Goal: Task Accomplishment & Management: Use online tool/utility

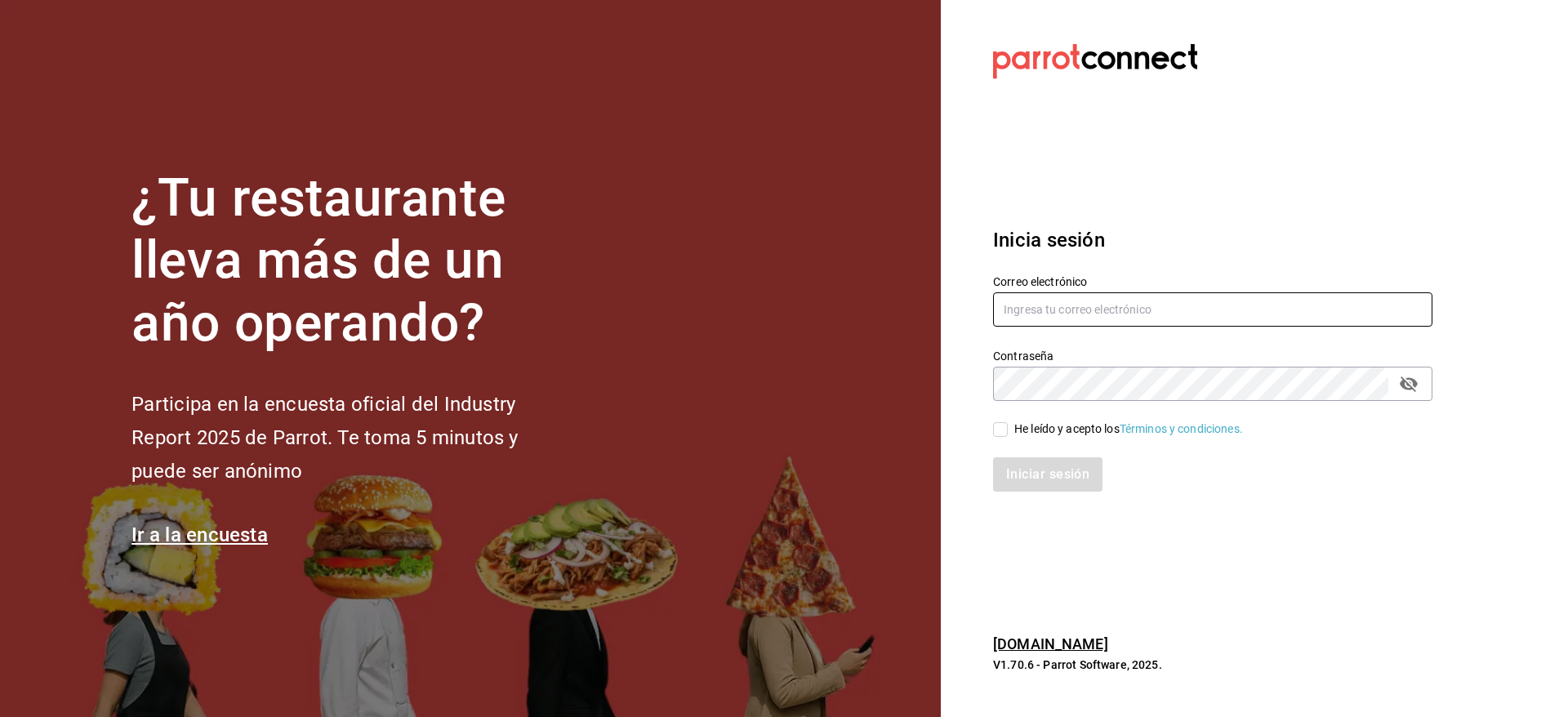
type input "[EMAIL_ADDRESS][DOMAIN_NAME]"
click at [1043, 423] on div "He leído y acepto los Términos y condiciones." at bounding box center [1128, 429] width 228 height 17
click at [1008, 423] on input "He leído y acepto los Términos y condiciones." at bounding box center [1000, 430] width 15 height 15
checkbox input "true"
click at [1037, 462] on button "Iniciar sesión" at bounding box center [1048, 475] width 111 height 34
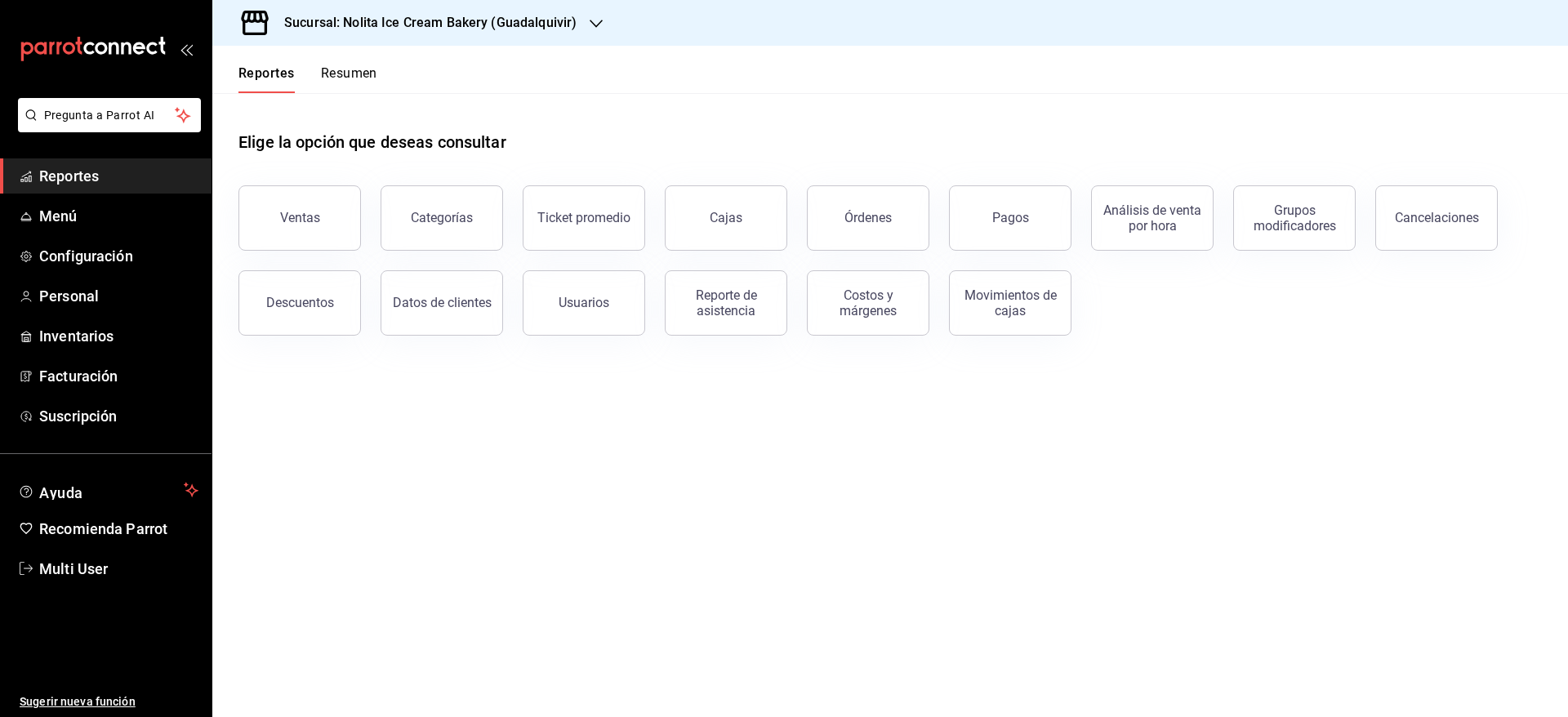
click at [360, 66] on button "Resumen" at bounding box center [349, 79] width 56 height 28
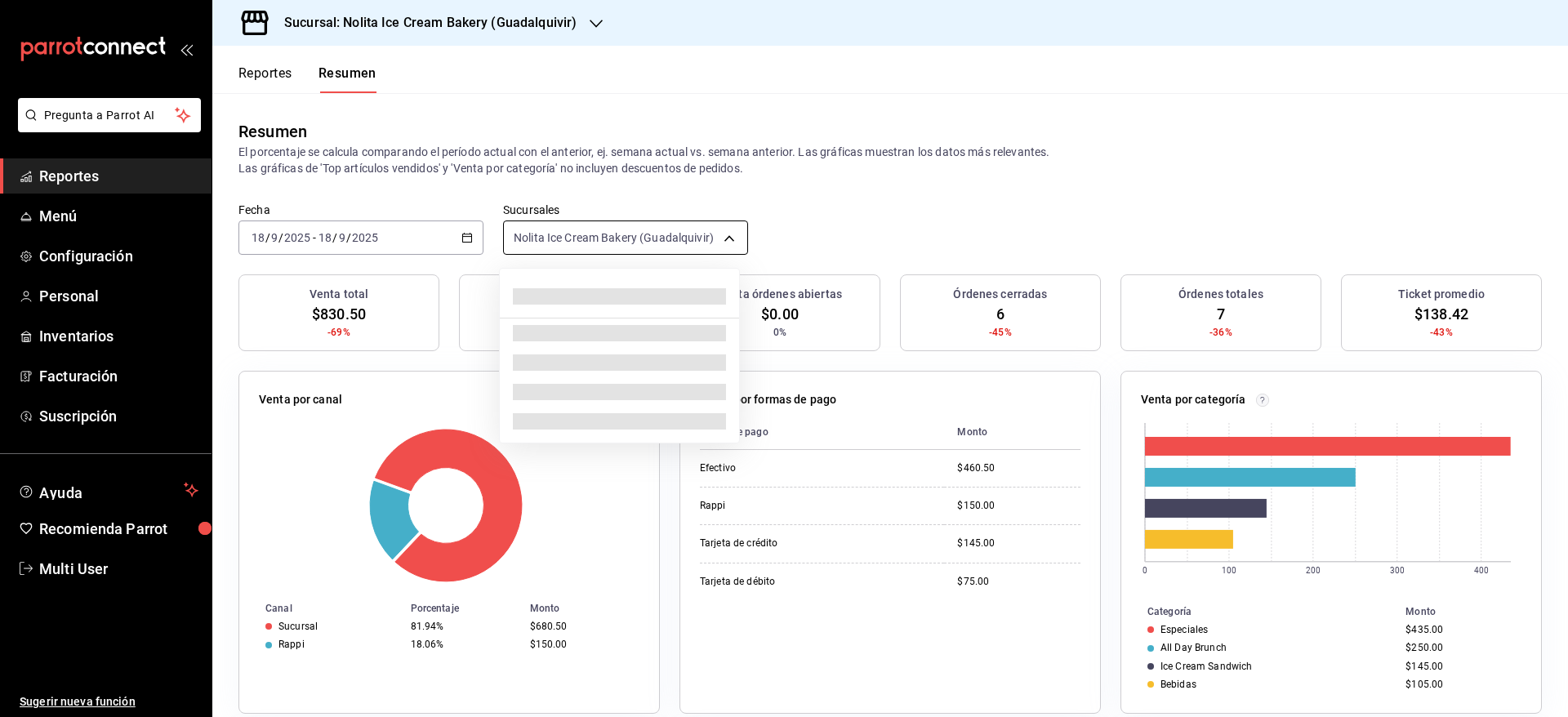
click at [600, 247] on body "Pregunta a Parrot AI Reportes Menú Configuración Personal Inventarios Facturaci…" at bounding box center [784, 358] width 1568 height 717
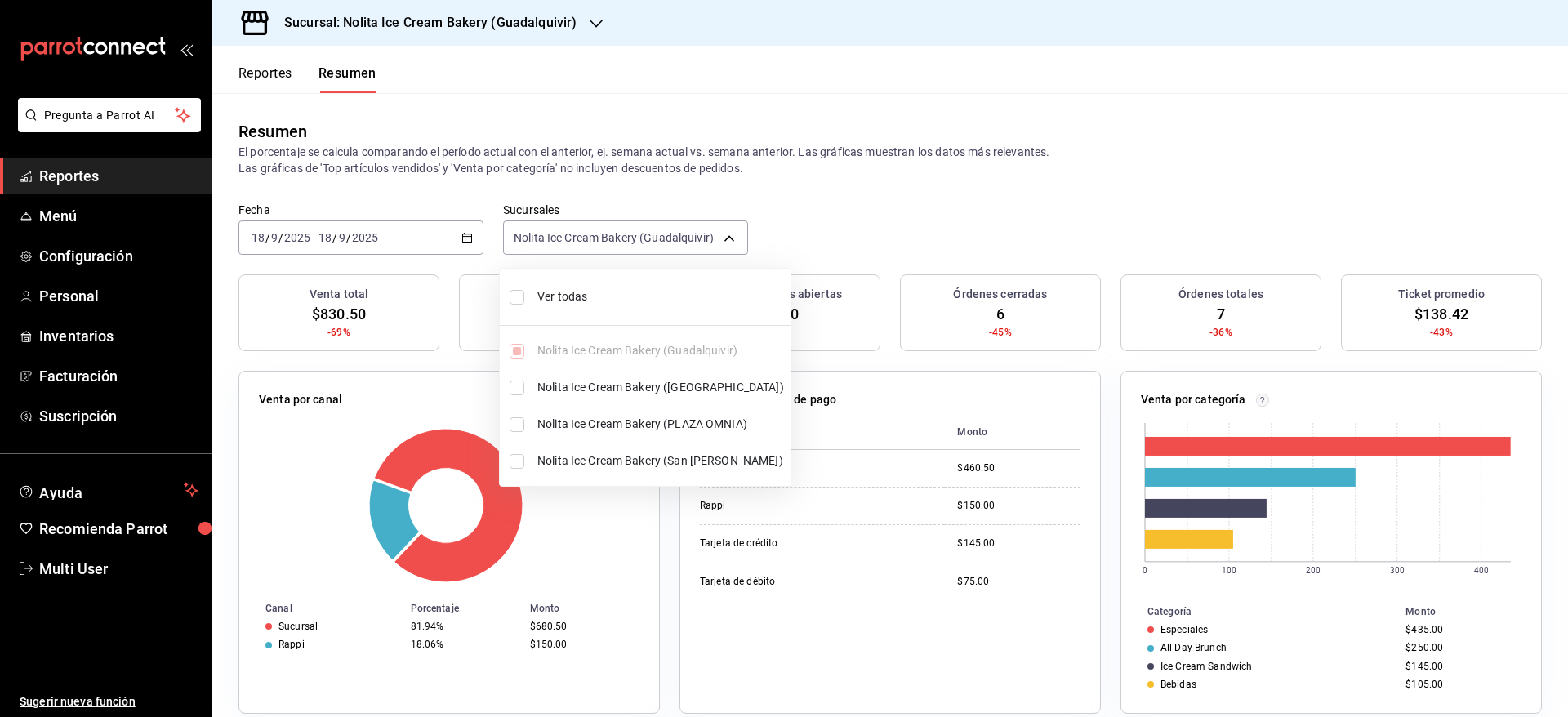
click at [573, 296] on span "Ver todas" at bounding box center [660, 296] width 247 height 17
type input "[object Object],[object Object],[object Object],[object Object]"
checkbox input "true"
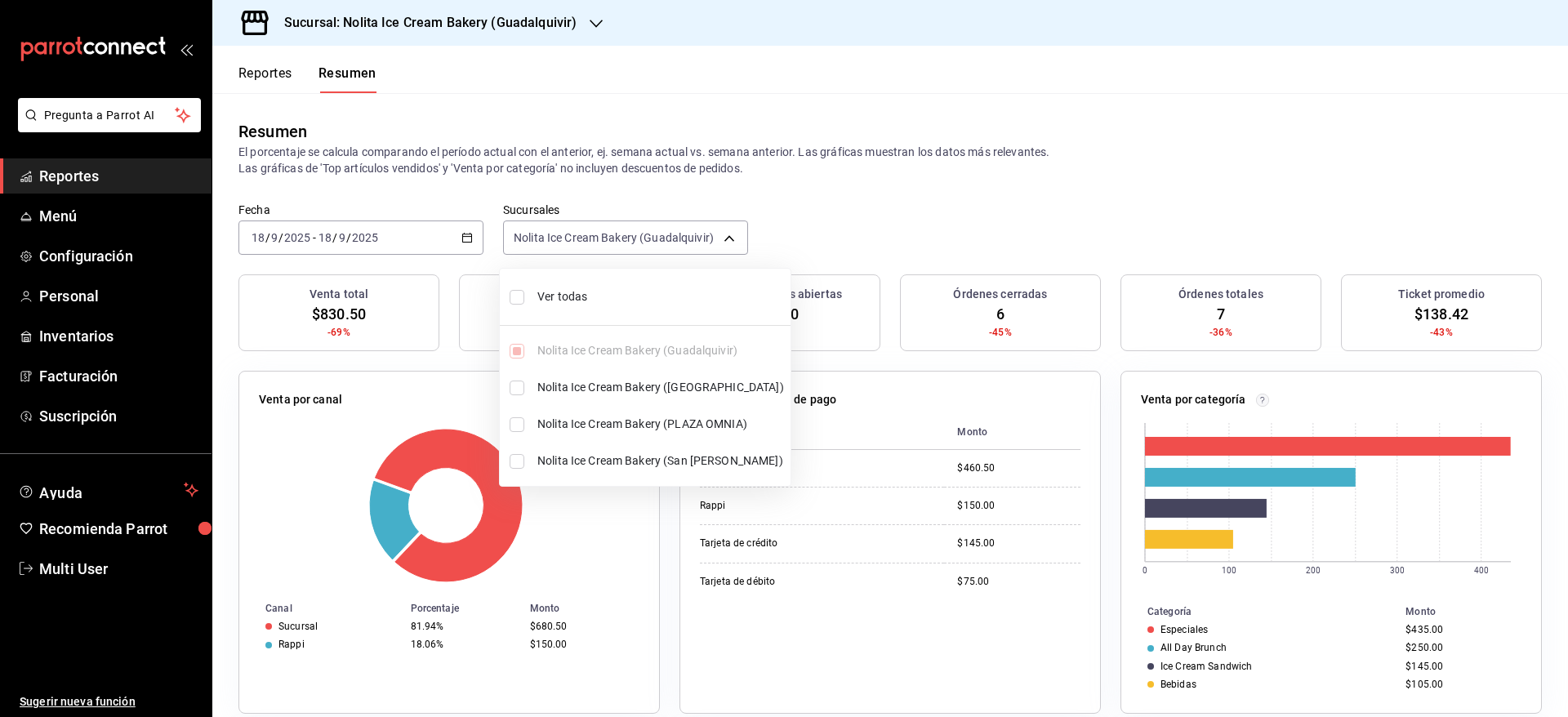
checkbox input "true"
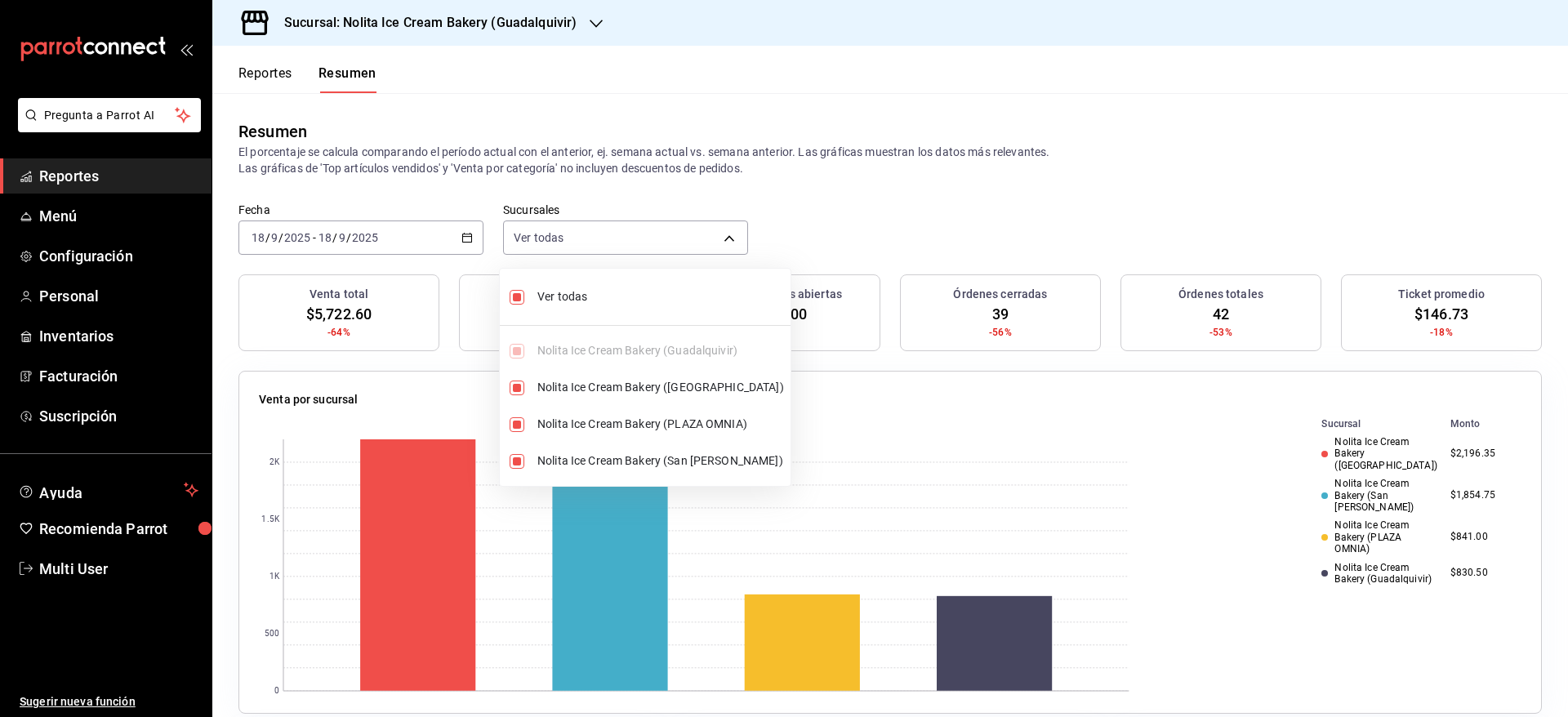
click at [880, 232] on div at bounding box center [784, 358] width 1568 height 717
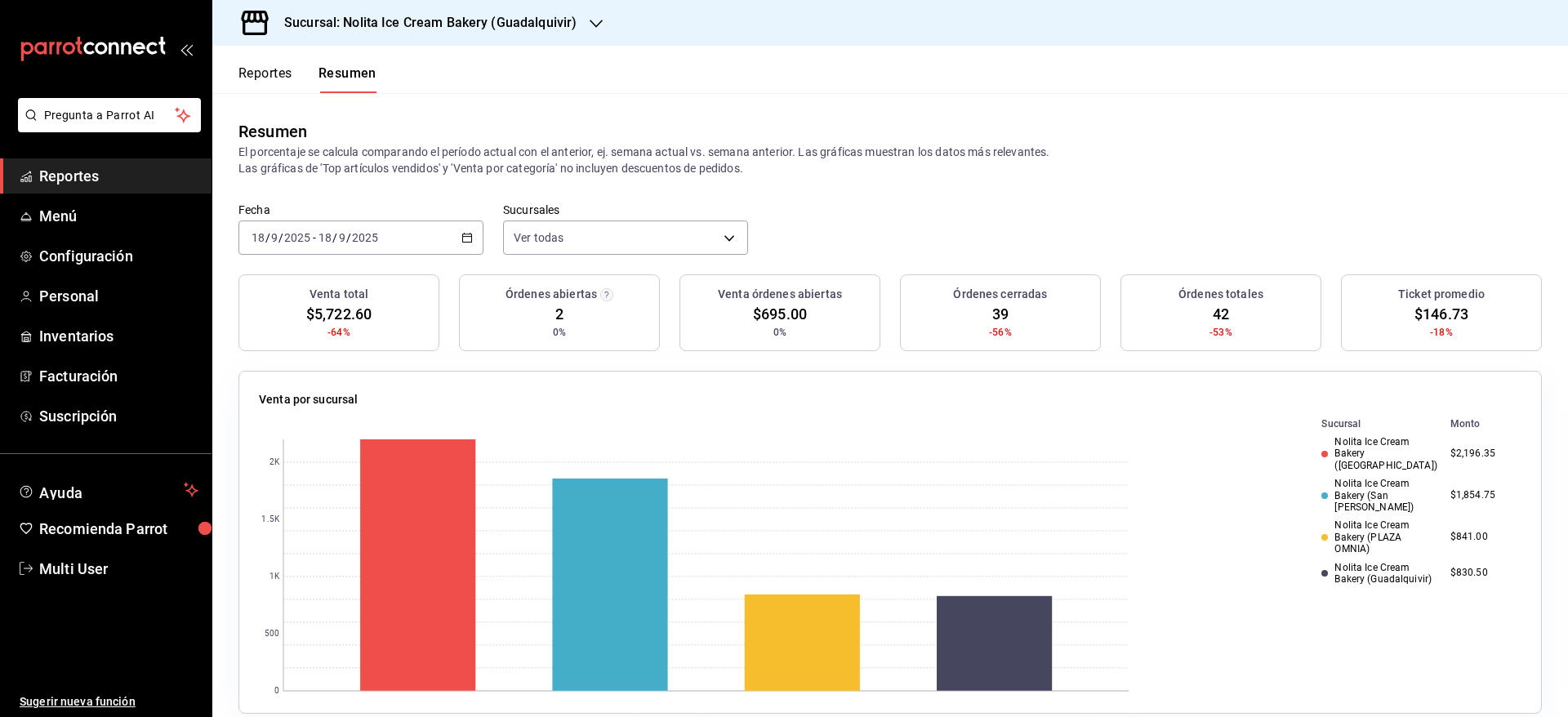
click at [72, 172] on span "Reportes" at bounding box center [118, 176] width 159 height 22
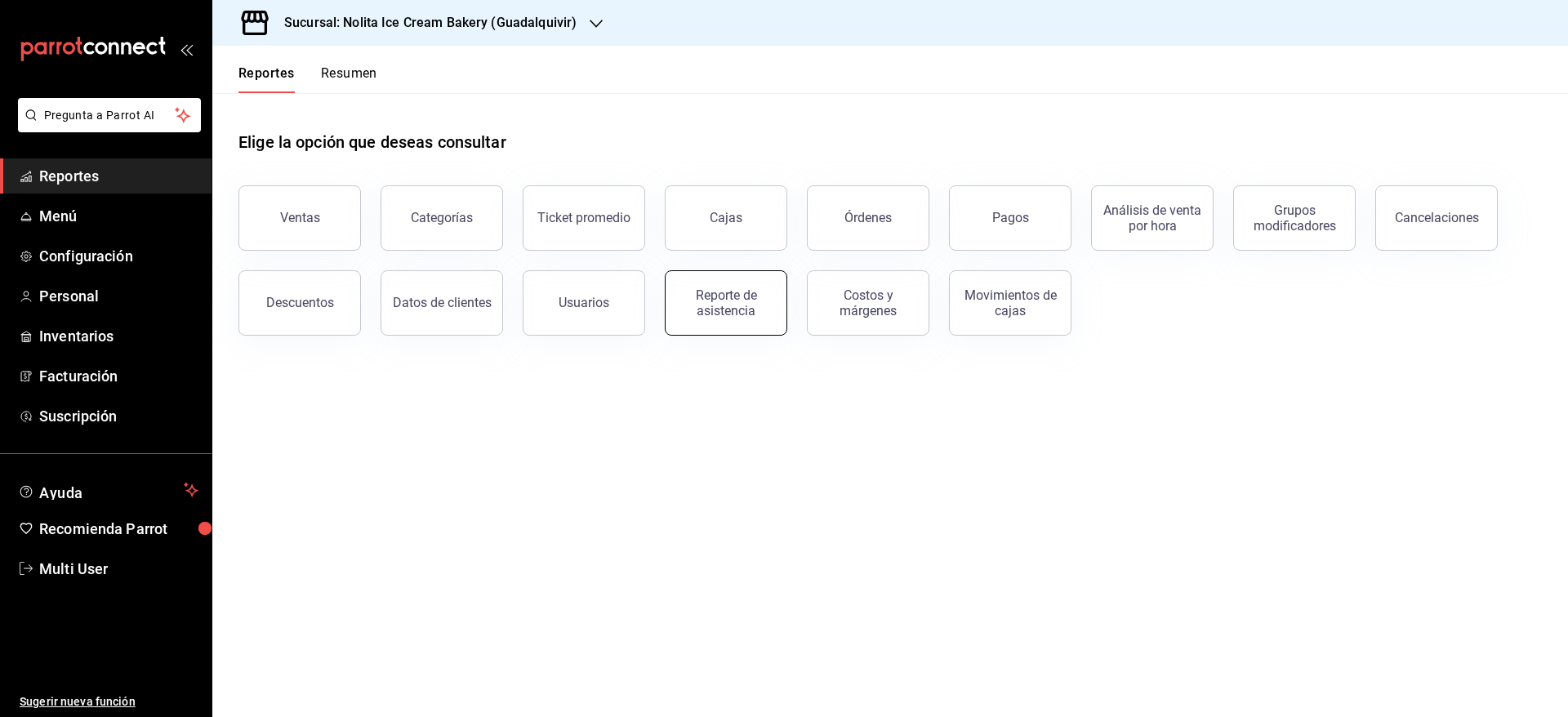
click at [763, 301] on div "Reporte de asistencia" at bounding box center [725, 302] width 102 height 31
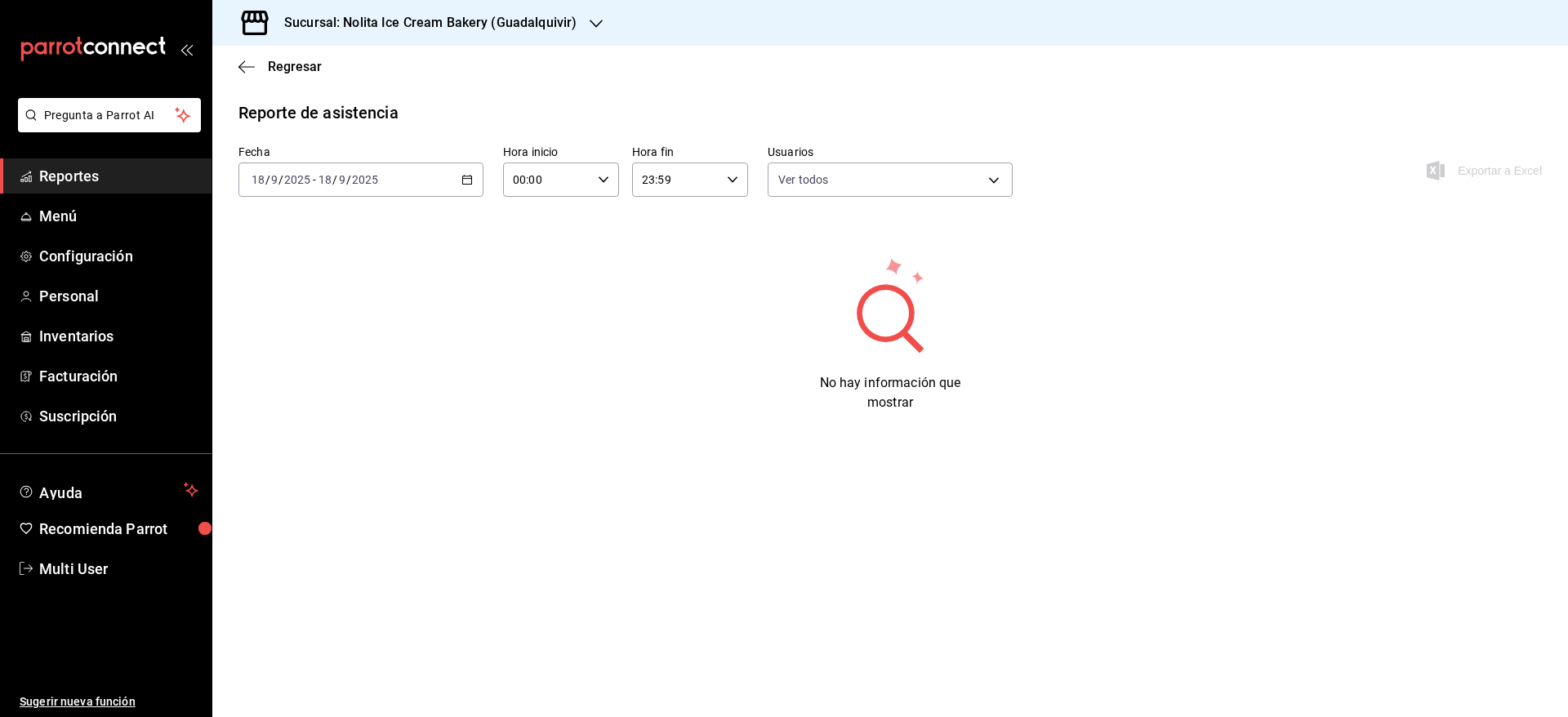
click at [410, 192] on div "2025-09-18 18 / 9 / 2025 - 2025-09-18 18 / 9 / 2025" at bounding box center [361, 179] width 245 height 34
click at [350, 227] on span "Hoy" at bounding box center [316, 229] width 127 height 17
click at [353, 185] on input "2025" at bounding box center [365, 180] width 28 height 13
click at [341, 263] on span "Ayer" at bounding box center [316, 266] width 127 height 17
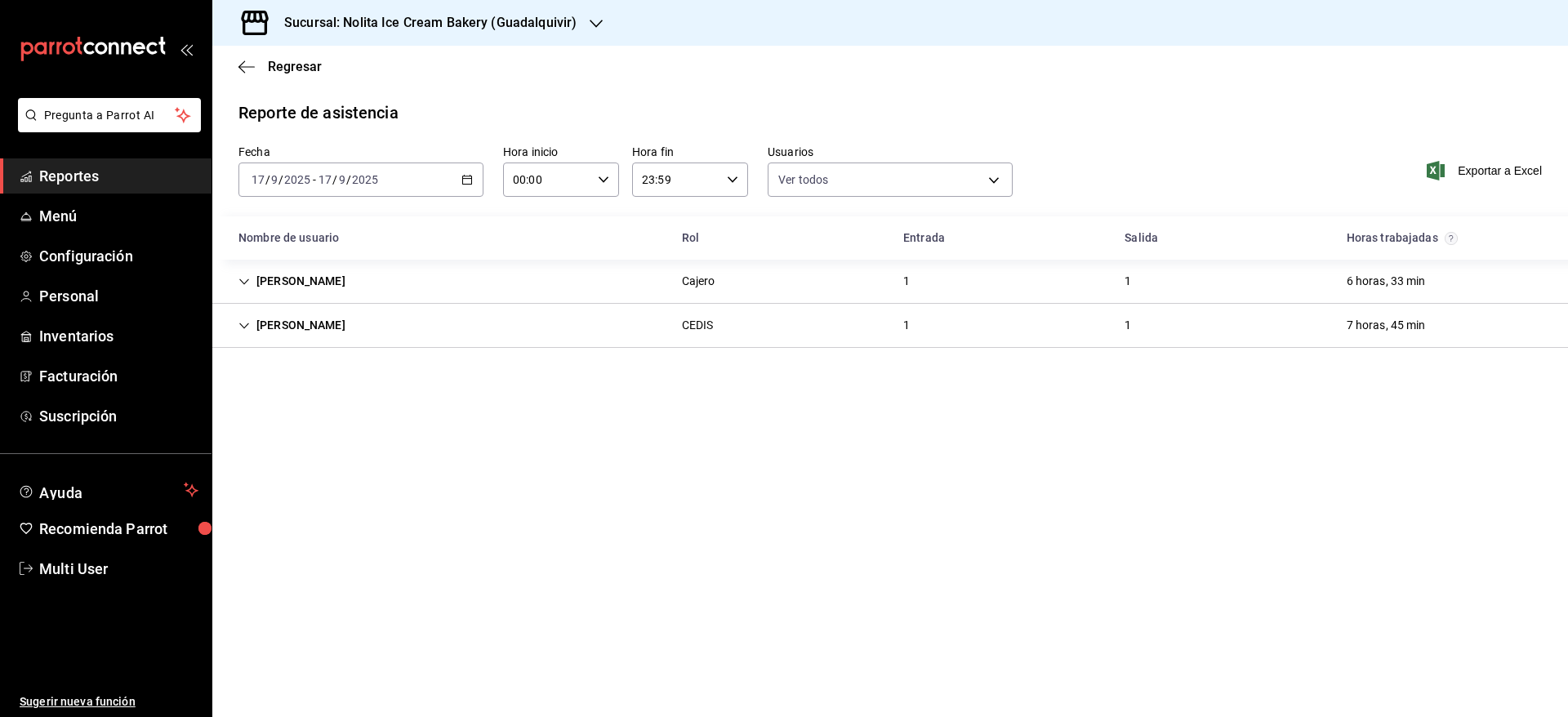
click at [362, 188] on div "2025-09-17 17 / 9 / 2025 - 2025-09-17 17 / 9 / 2025" at bounding box center [361, 179] width 245 height 34
click at [328, 221] on span "Hoy" at bounding box center [316, 229] width 127 height 17
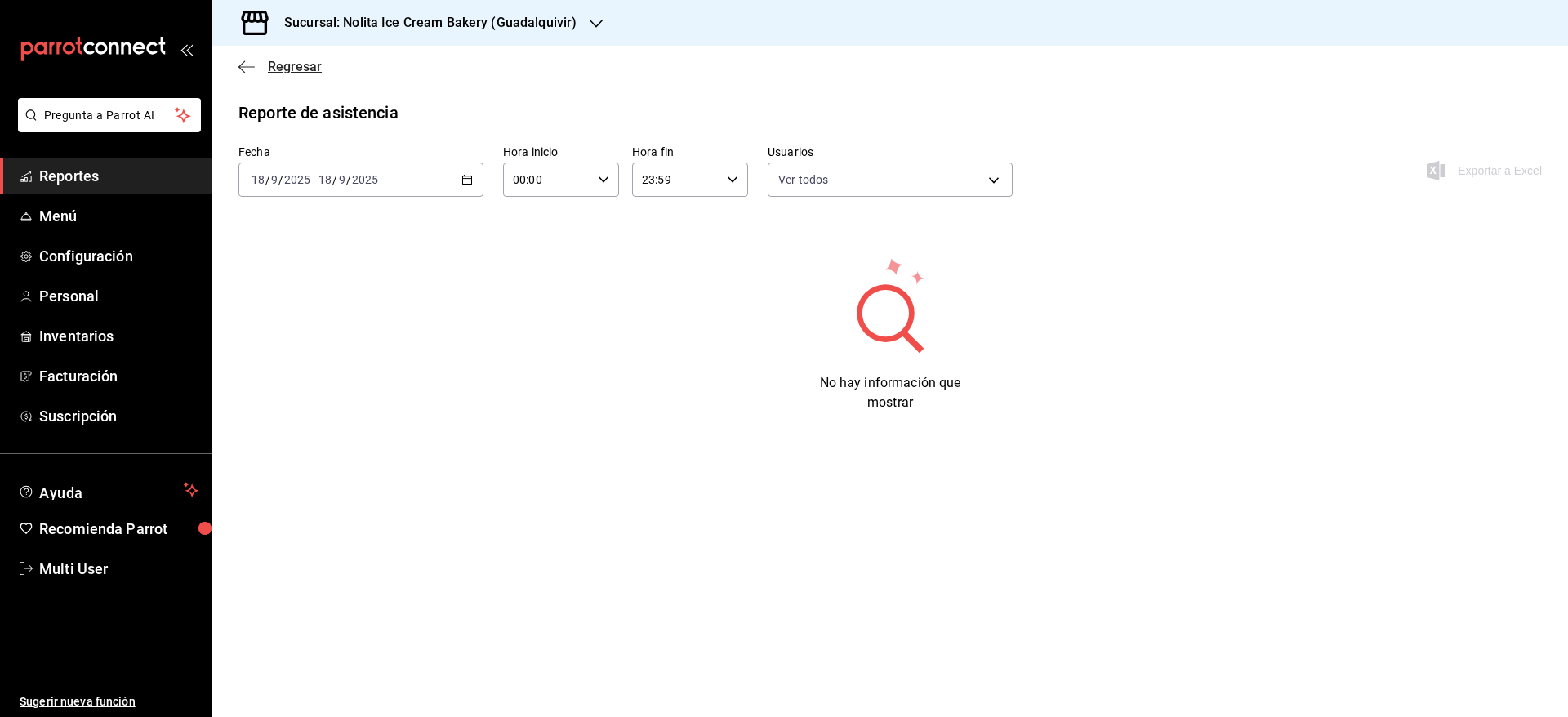
click at [298, 69] on span "Regresar" at bounding box center [295, 66] width 54 height 16
